Goal: Obtain resource: Download file/media

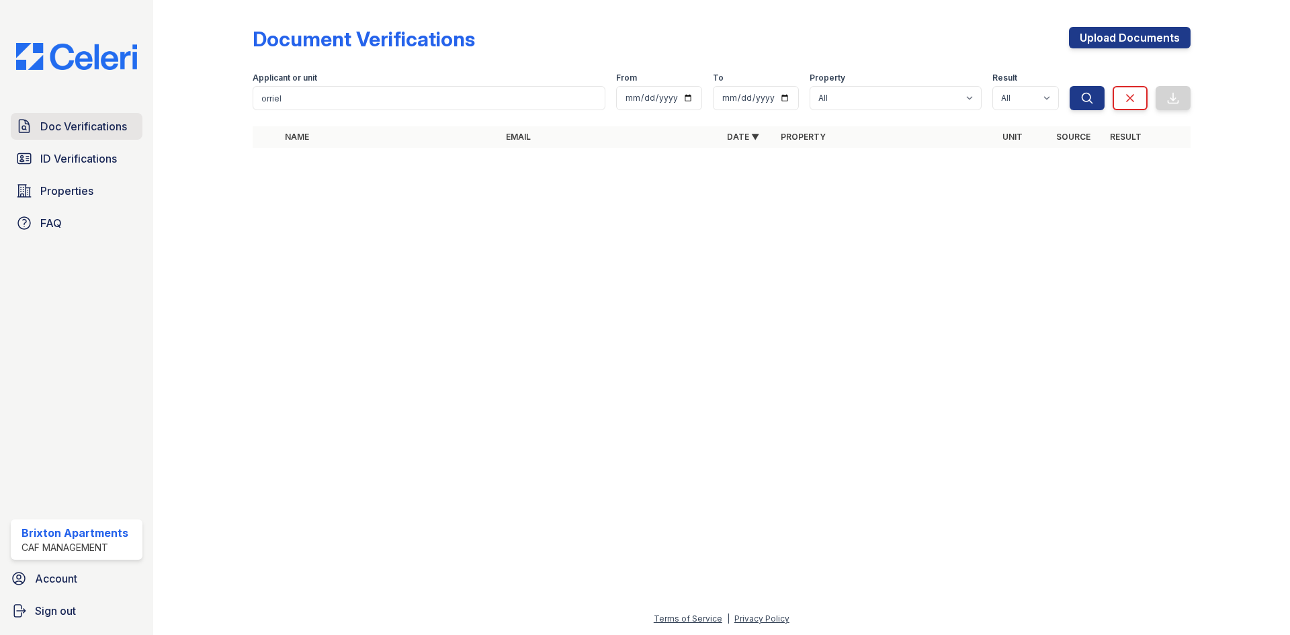
click at [41, 130] on span "Doc Verifications" at bounding box center [83, 126] width 87 height 16
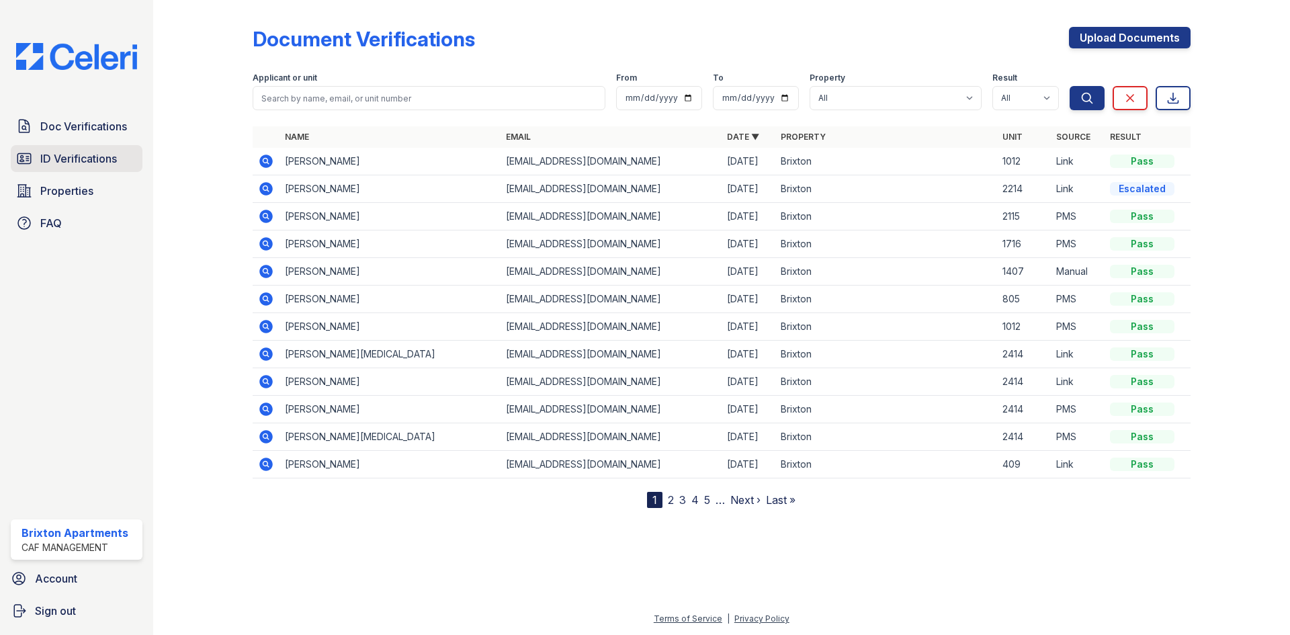
click at [81, 157] on span "ID Verifications" at bounding box center [78, 159] width 77 height 16
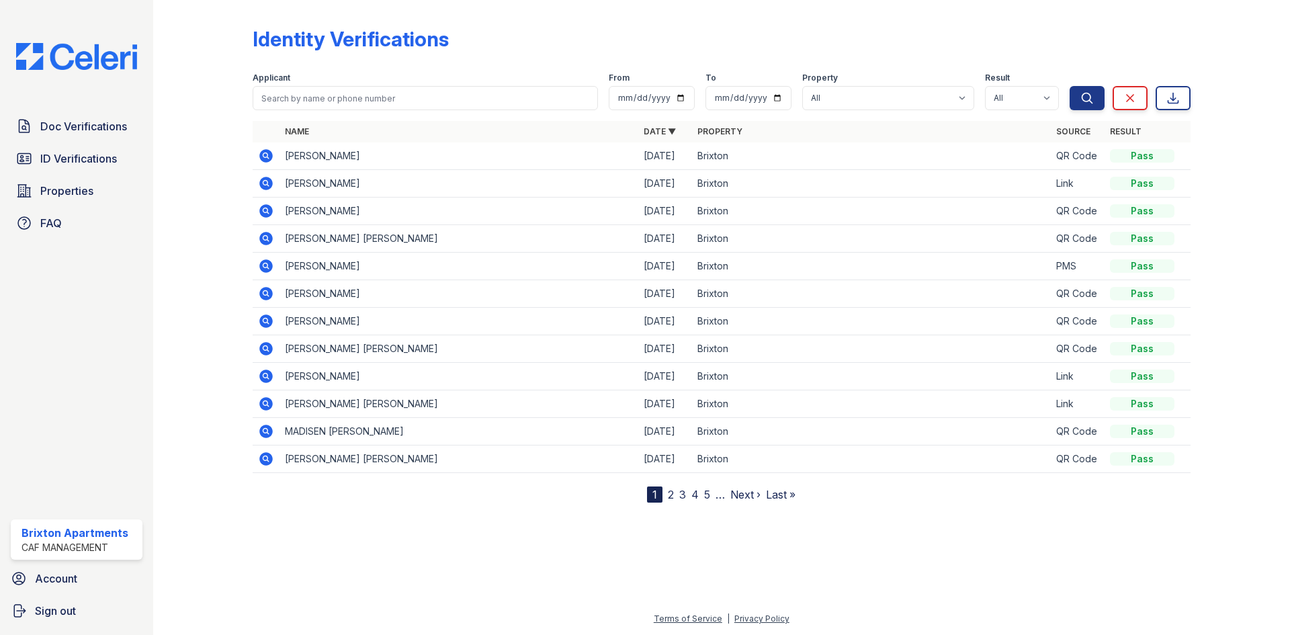
click at [265, 179] on icon at bounding box center [265, 183] width 13 height 13
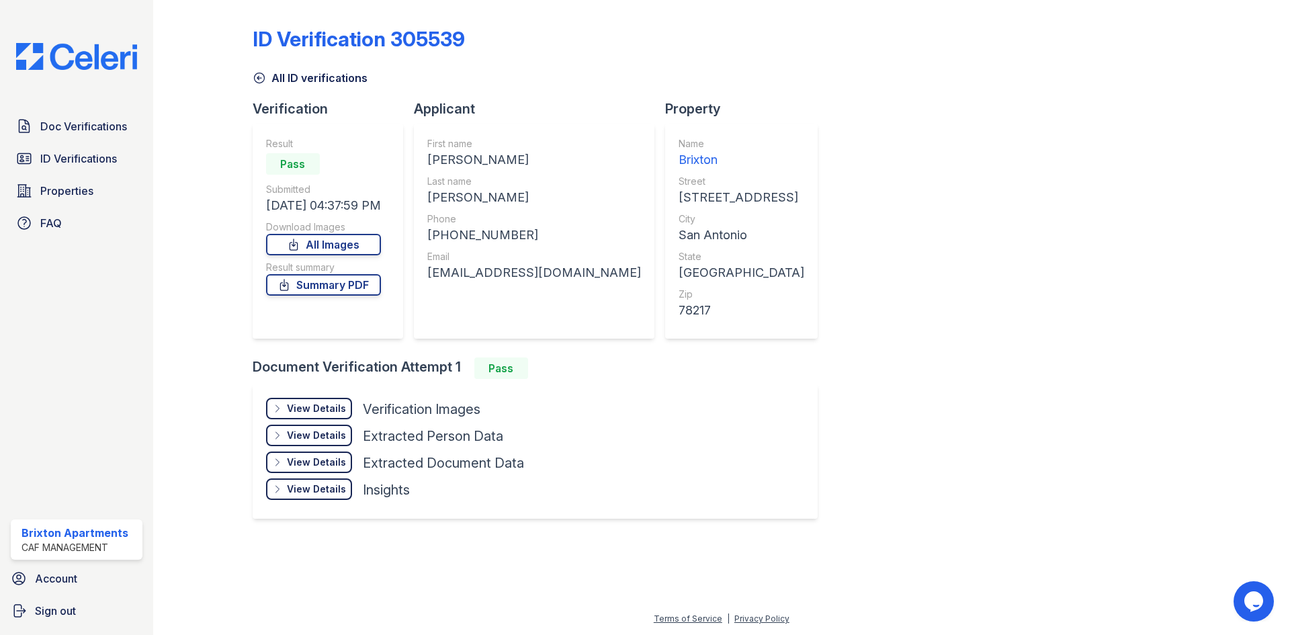
click at [320, 403] on div "View Details" at bounding box center [316, 408] width 59 height 13
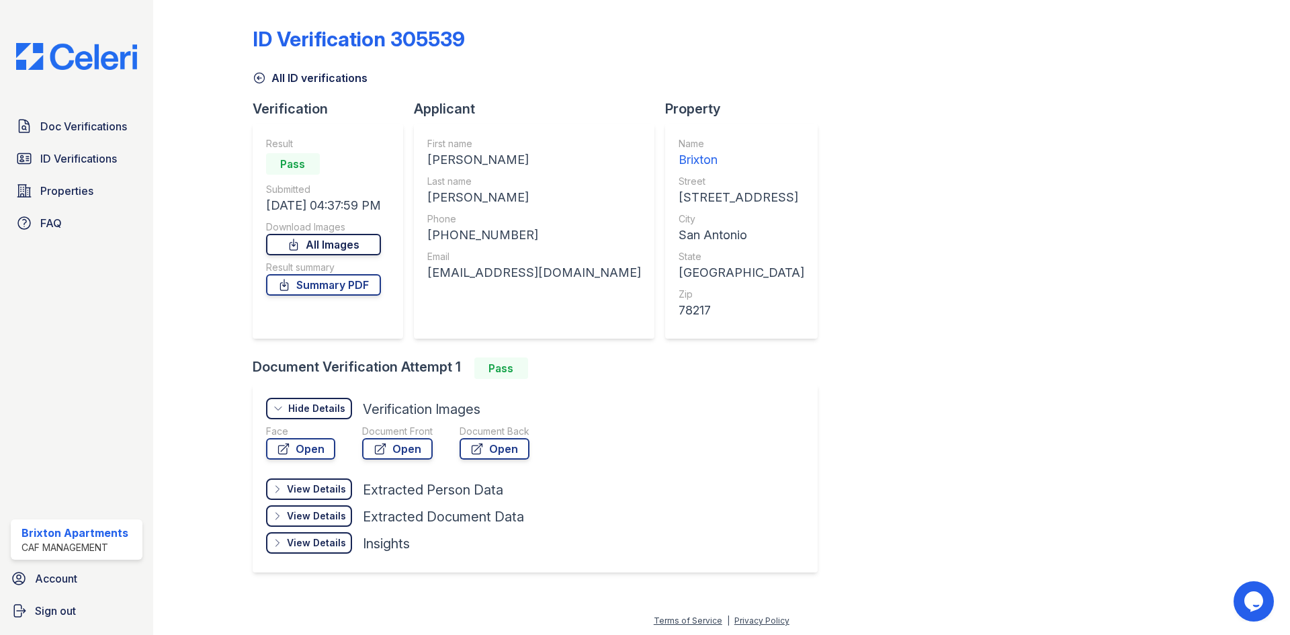
click at [325, 242] on link "All Images" at bounding box center [323, 245] width 115 height 22
click at [333, 288] on link "Summary PDF" at bounding box center [323, 285] width 115 height 22
click at [75, 134] on span "Doc Verifications" at bounding box center [83, 126] width 87 height 16
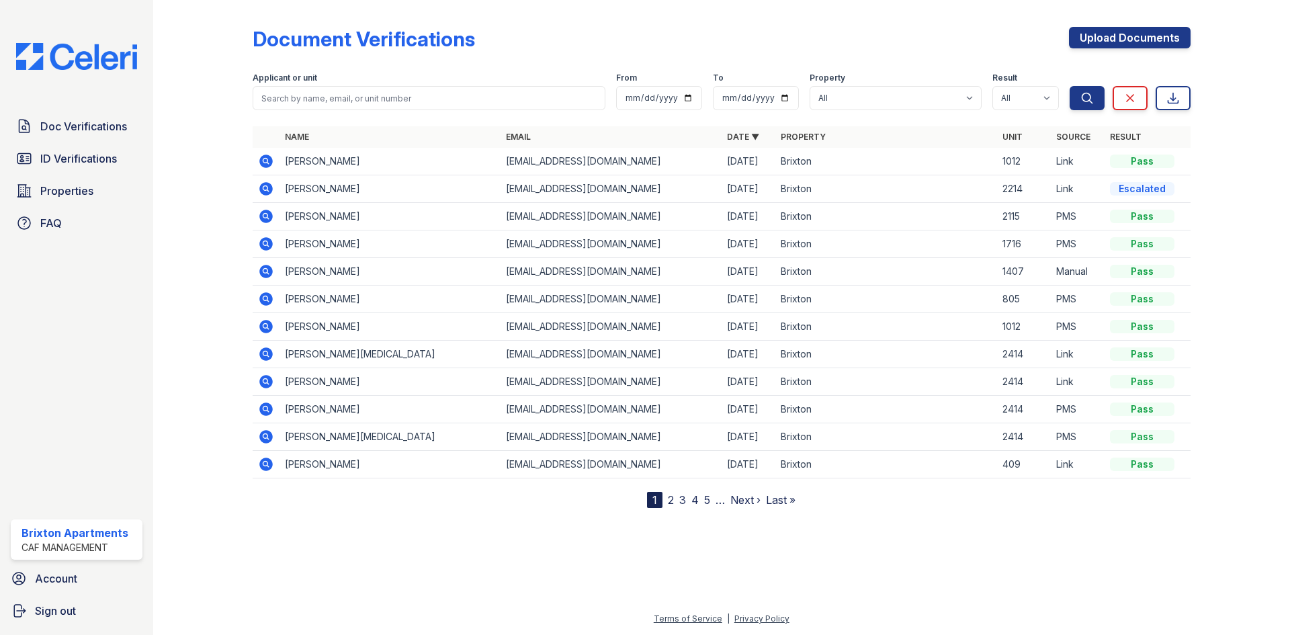
click at [267, 157] on icon at bounding box center [265, 161] width 13 height 13
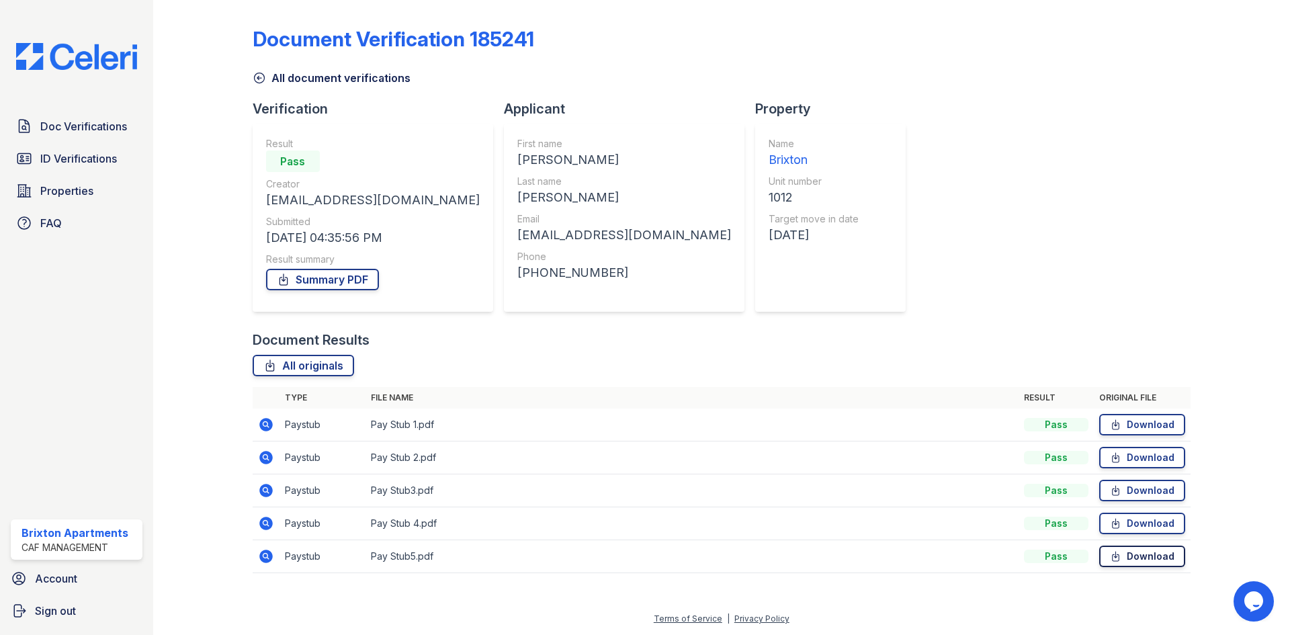
click at [1165, 557] on link "Download" at bounding box center [1142, 557] width 86 height 22
click at [1123, 532] on link "Download" at bounding box center [1142, 524] width 86 height 22
click at [1126, 493] on link "Download" at bounding box center [1142, 491] width 86 height 22
click at [1142, 456] on link "Download" at bounding box center [1142, 458] width 86 height 22
click at [1119, 427] on icon at bounding box center [1115, 424] width 11 height 13
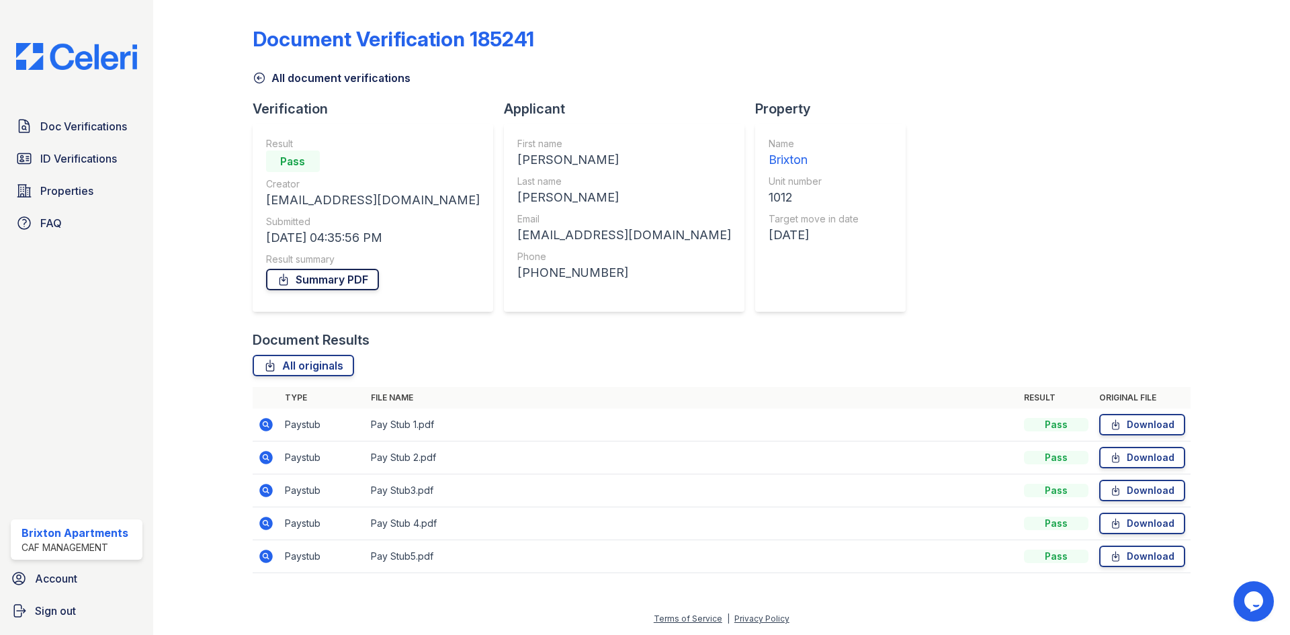
click at [331, 286] on link "Summary PDF" at bounding box center [322, 280] width 113 height 22
click at [92, 123] on span "Doc Verifications" at bounding box center [83, 126] width 87 height 16
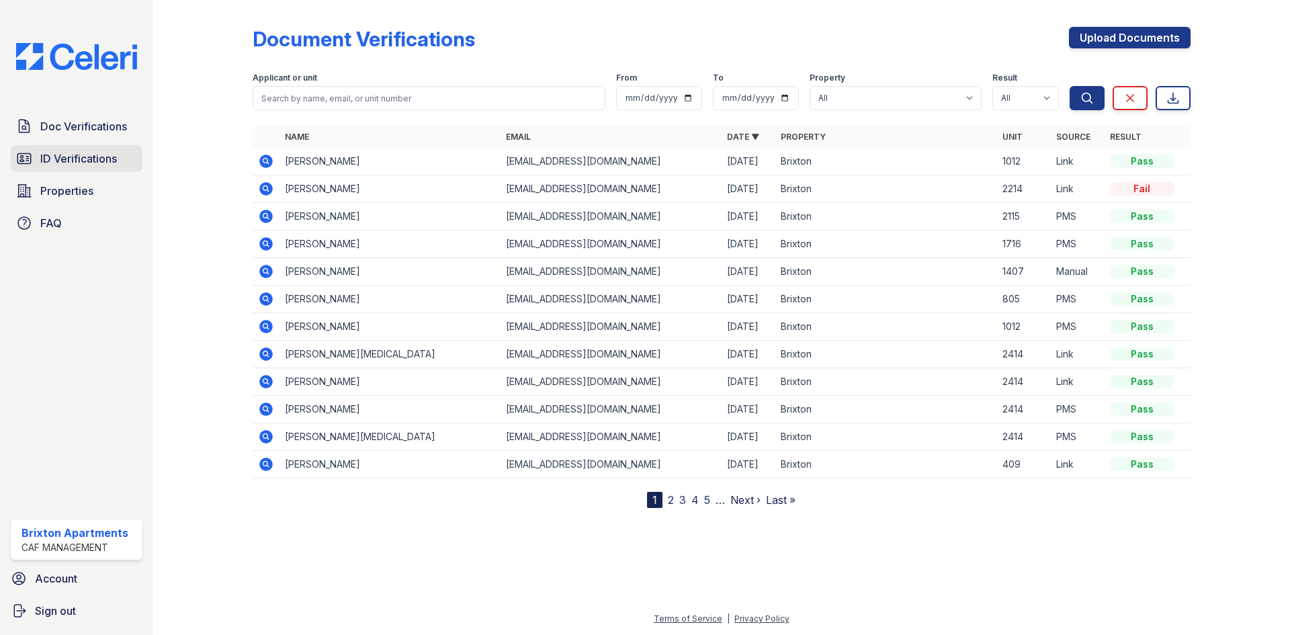
click at [90, 163] on span "ID Verifications" at bounding box center [78, 159] width 77 height 16
